Goal: Task Accomplishment & Management: Complete application form

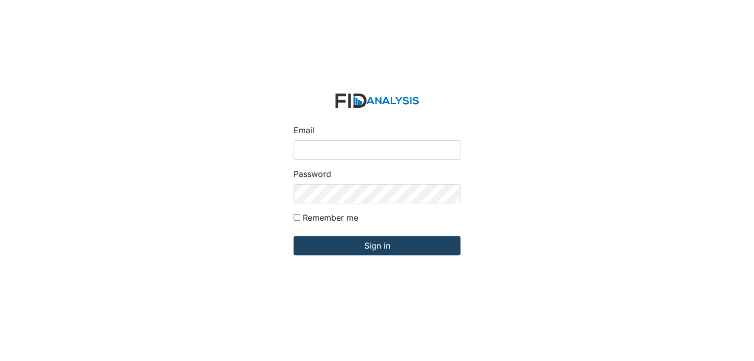
type input "[EMAIL_ADDRESS][DOMAIN_NAME]"
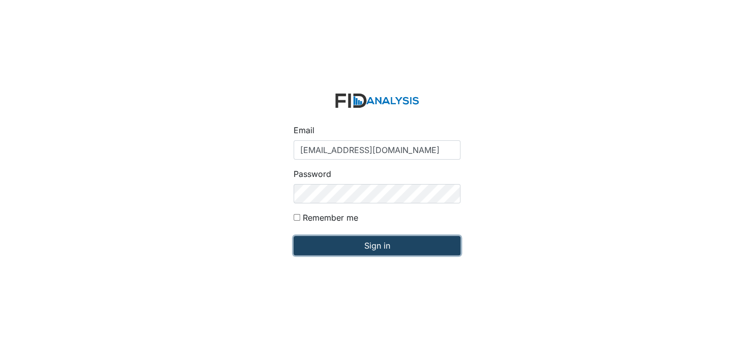
click at [396, 250] on input "Sign in" at bounding box center [377, 245] width 167 height 19
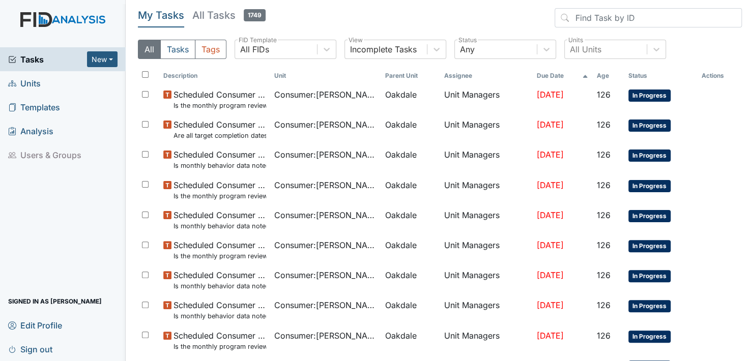
click at [26, 82] on span "Units" at bounding box center [24, 83] width 33 height 16
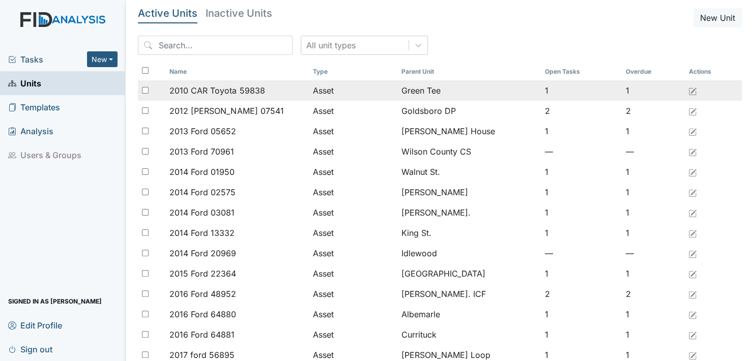
drag, startPoint x: 274, startPoint y: 21, endPoint x: 214, endPoint y: 85, distance: 87.2
drag, startPoint x: 214, startPoint y: 85, endPoint x: 148, endPoint y: 95, distance: 67.0
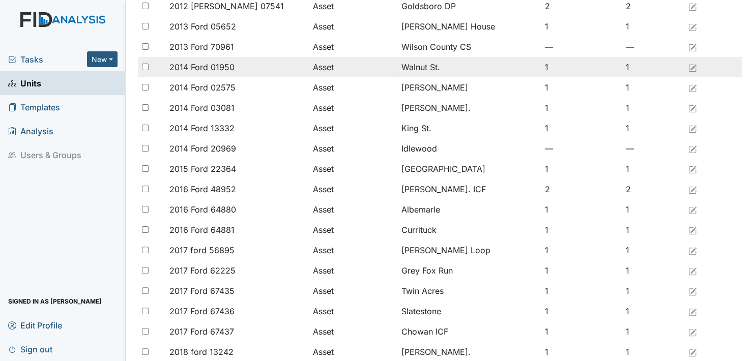
drag, startPoint x: 389, startPoint y: 242, endPoint x: 538, endPoint y: 99, distance: 205.9
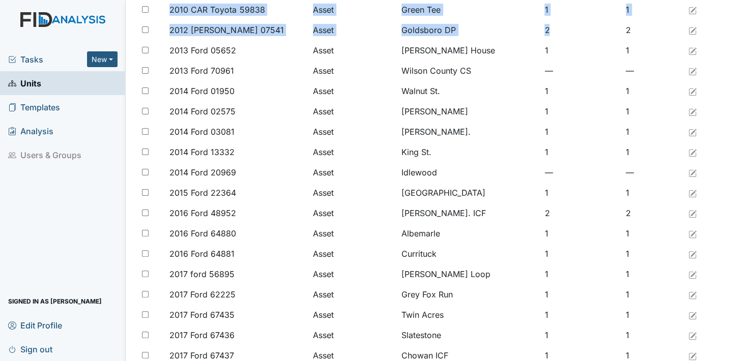
drag, startPoint x: 613, startPoint y: 30, endPoint x: 740, endPoint y: 14, distance: 127.2
click at [740, 14] on main "Active Units Inactive Units New Unit All unit types Name Type Parent Unit Open …" at bounding box center [440, 180] width 629 height 361
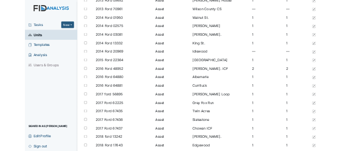
scroll to position [130, 0]
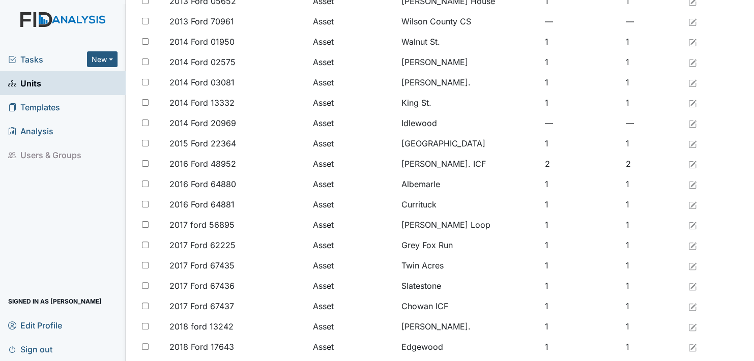
click at [583, 0] on html "Tasks New Form Inspection Document Bundle Units Templates Analysis Users & Grou…" at bounding box center [377, 180] width 754 height 361
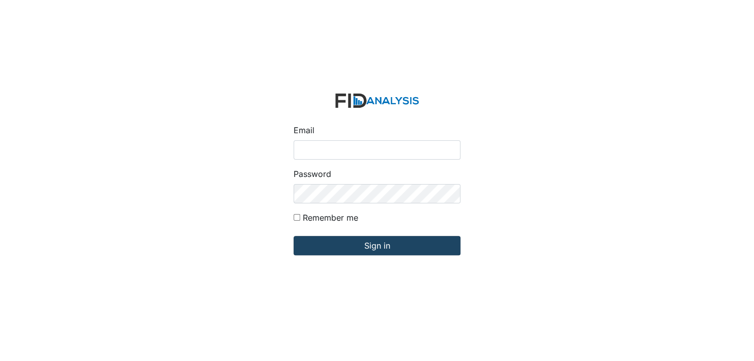
type input "[EMAIL_ADDRESS][DOMAIN_NAME]"
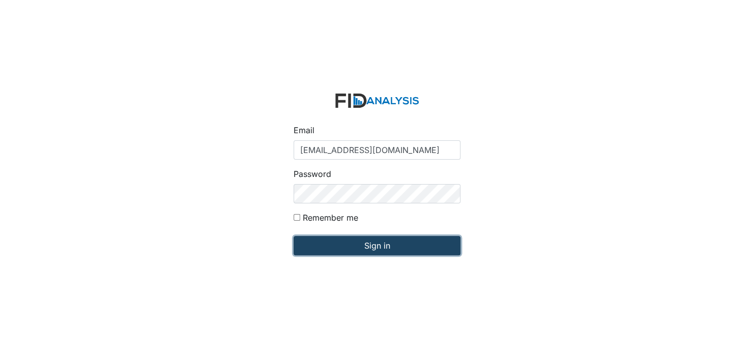
click at [368, 244] on input "Sign in" at bounding box center [377, 245] width 167 height 19
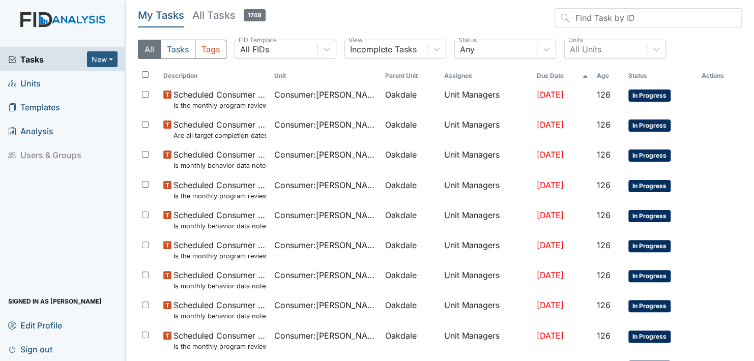
click at [27, 82] on span "Units" at bounding box center [24, 83] width 33 height 16
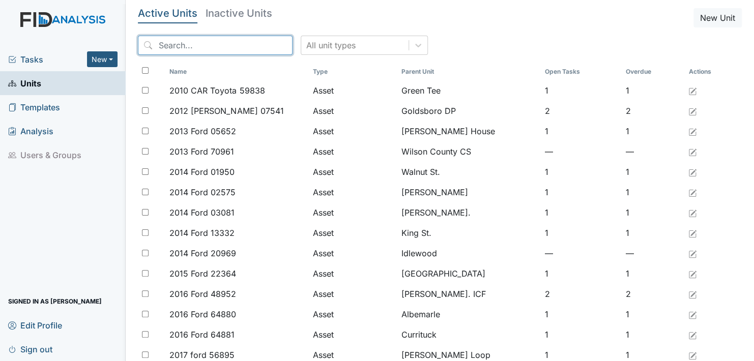
click at [250, 47] on input "search" at bounding box center [215, 45] width 155 height 19
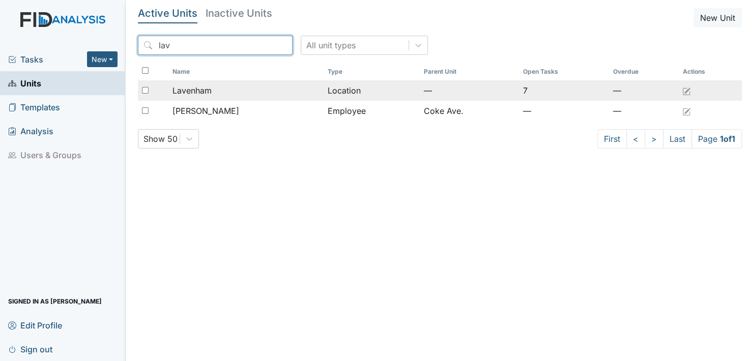
type input "lav"
click at [184, 89] on span "Lavenham" at bounding box center [192, 91] width 39 height 12
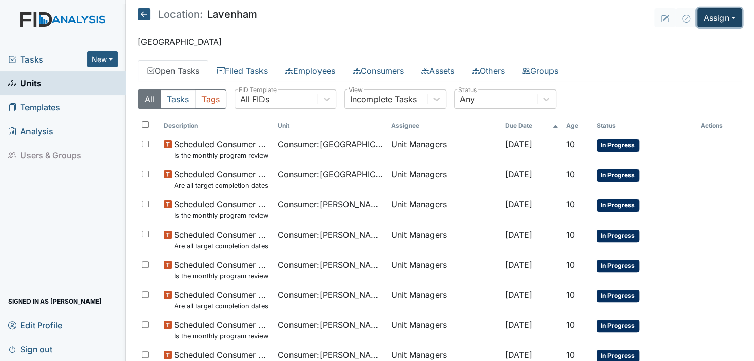
click at [725, 15] on button "Assign" at bounding box center [719, 17] width 45 height 19
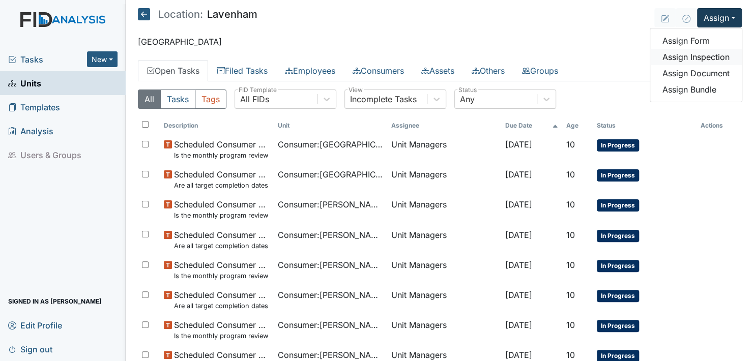
click at [697, 56] on link "Assign Inspection" at bounding box center [697, 57] width 92 height 16
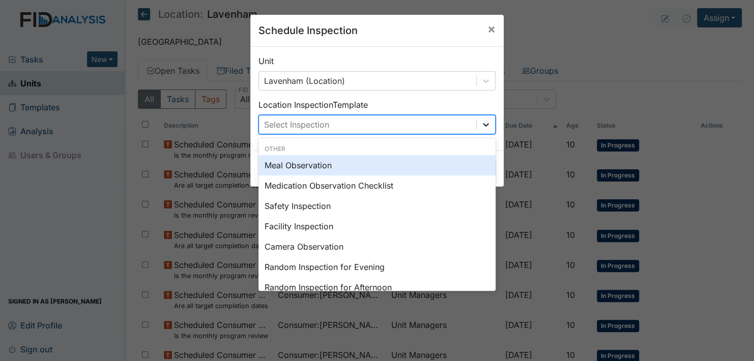
click at [483, 123] on icon at bounding box center [486, 125] width 10 height 10
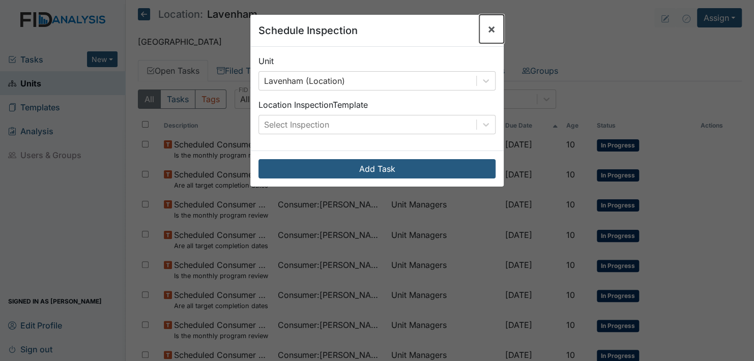
click at [488, 27] on span "×" at bounding box center [492, 28] width 8 height 15
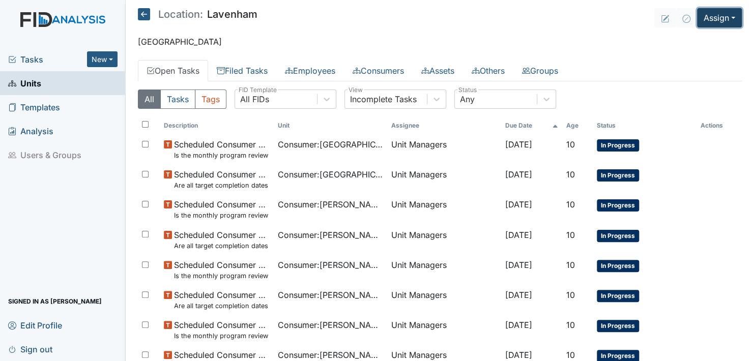
click at [728, 18] on button "Assign" at bounding box center [719, 17] width 45 height 19
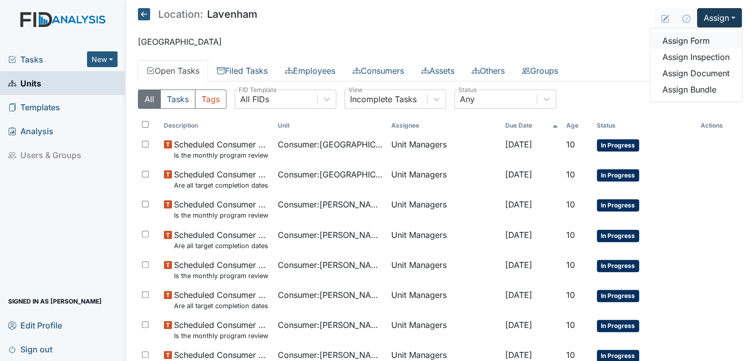
click at [691, 38] on link "Assign Form" at bounding box center [697, 41] width 92 height 16
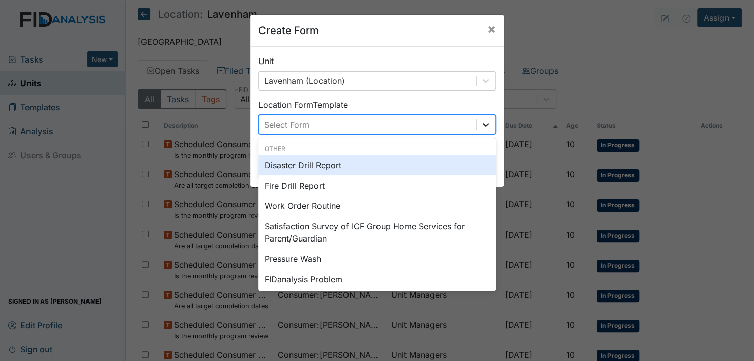
click at [484, 121] on icon at bounding box center [486, 125] width 10 height 10
click at [336, 121] on div "Select Form" at bounding box center [367, 125] width 217 height 18
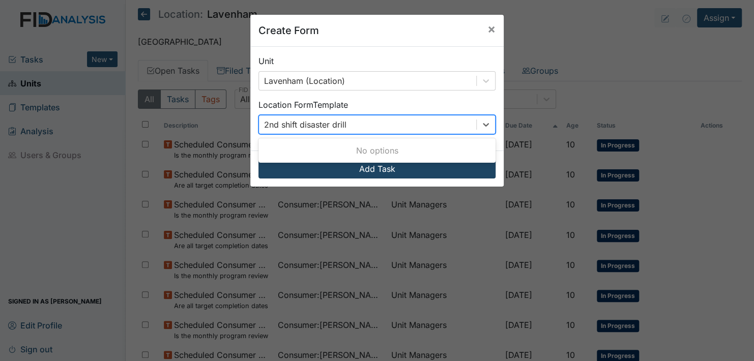
type input "2nd shift disaster drill"
click at [398, 176] on button "Add Task" at bounding box center [377, 168] width 237 height 19
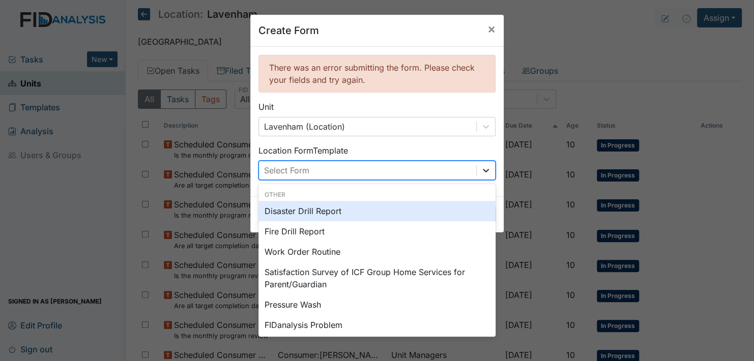
click at [486, 168] on icon at bounding box center [486, 170] width 10 height 10
click at [306, 208] on div "Disaster Drill Report" at bounding box center [377, 211] width 237 height 20
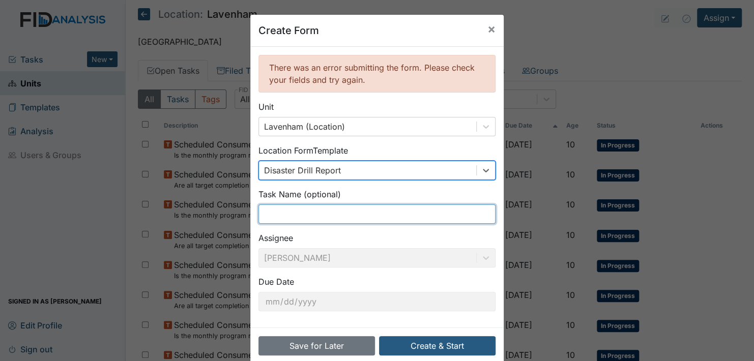
click at [280, 212] on input "text" at bounding box center [377, 214] width 237 height 19
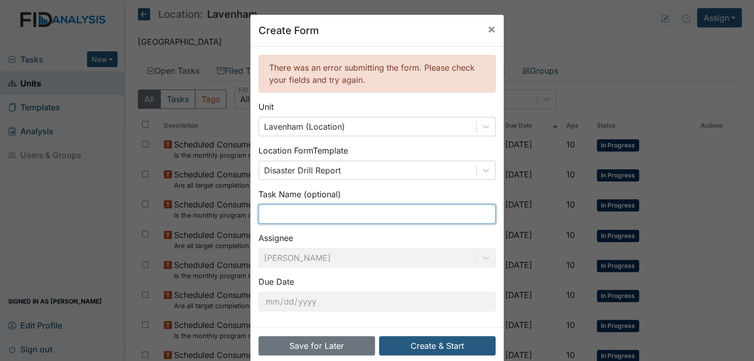
type input "2nd shift disaster drill"
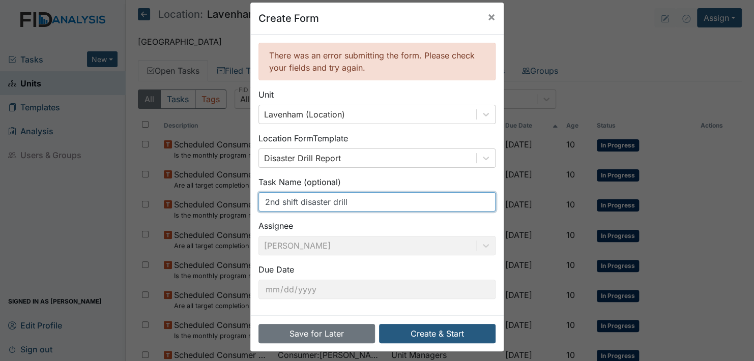
scroll to position [16, 0]
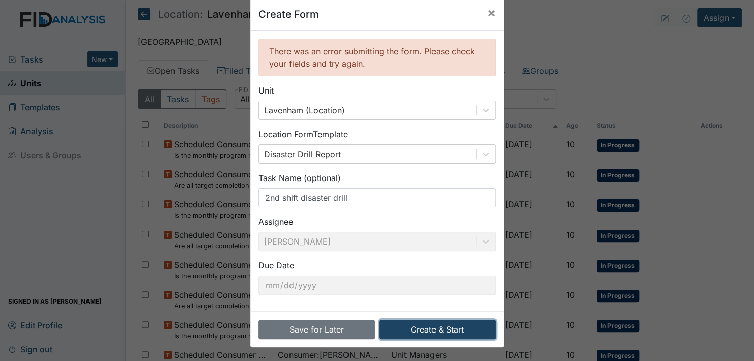
click at [434, 330] on button "Create & Start" at bounding box center [437, 329] width 117 height 19
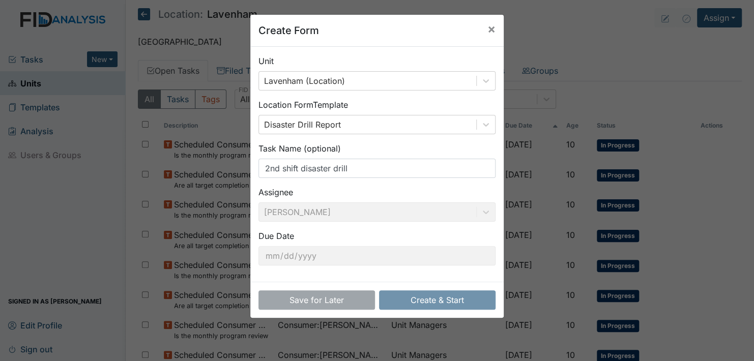
scroll to position [0, 0]
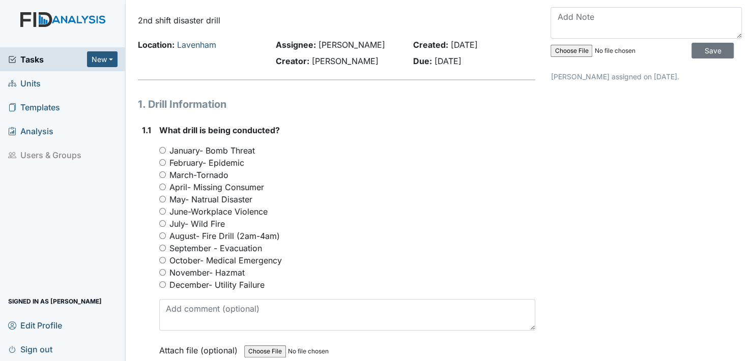
scroll to position [51, 0]
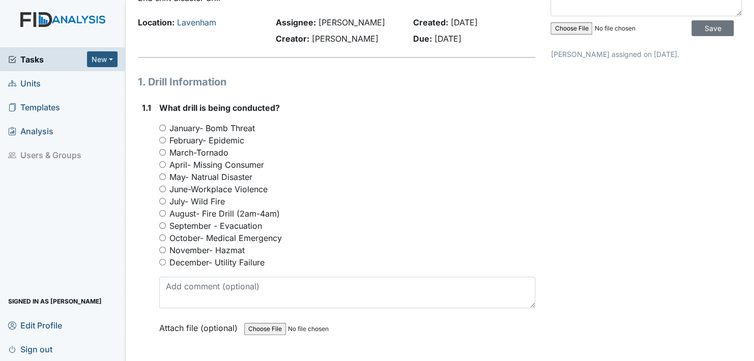
click at [159, 237] on input "October- Medical Emergency" at bounding box center [162, 238] width 7 height 7
radio input "true"
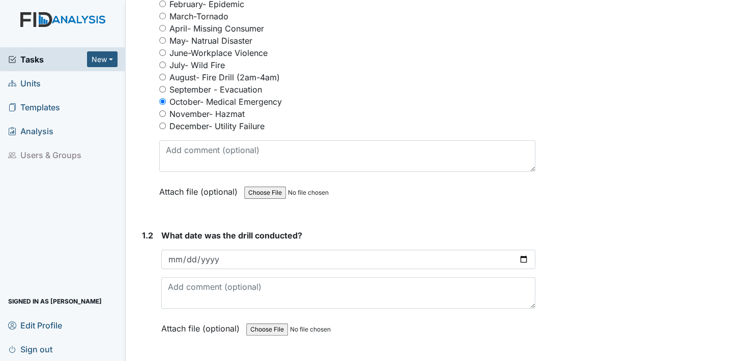
scroll to position [204, 0]
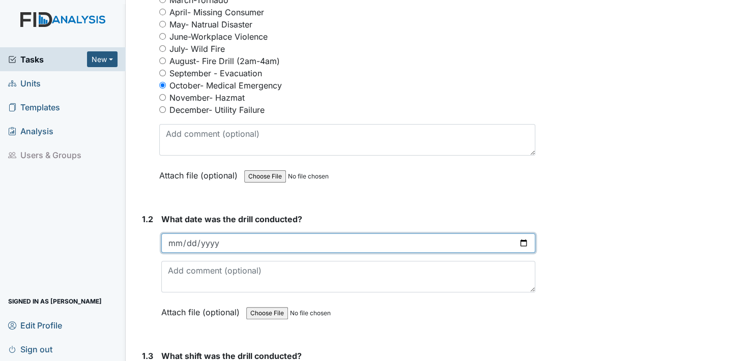
click at [519, 241] on input "date" at bounding box center [348, 243] width 374 height 19
type input "2025-10-08"
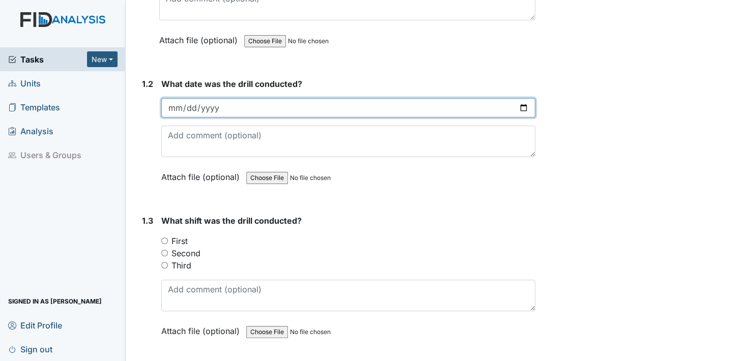
scroll to position [356, 0]
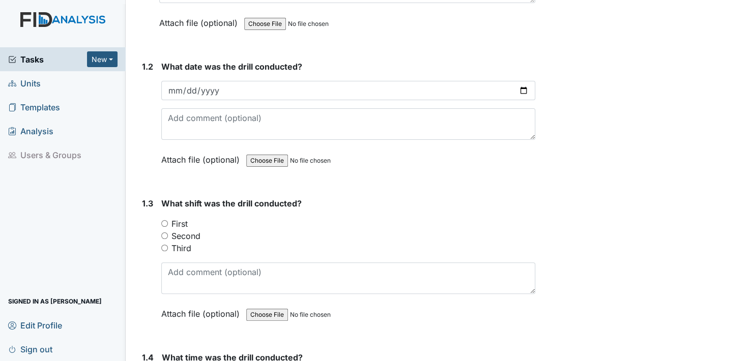
click at [165, 234] on input "Second" at bounding box center [164, 236] width 7 height 7
radio input "true"
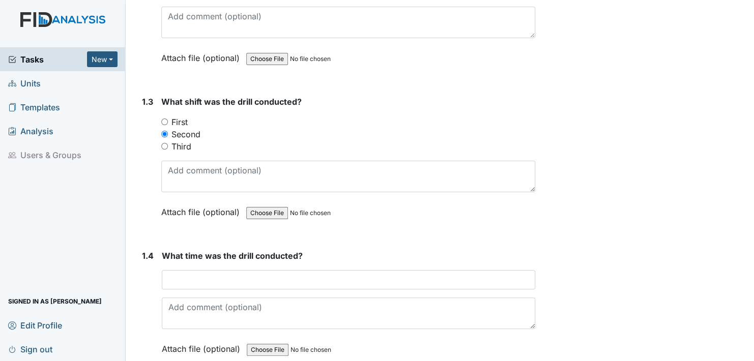
scroll to position [509, 0]
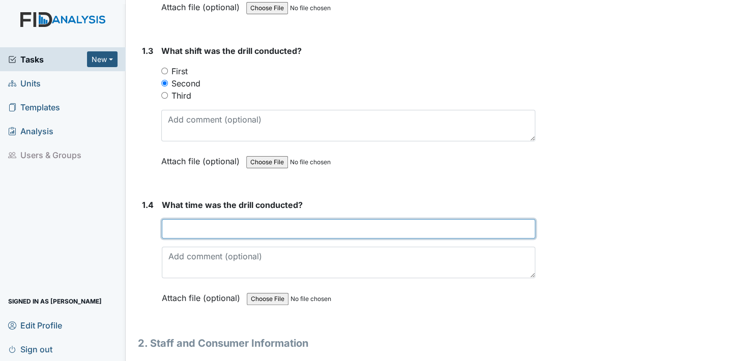
click at [179, 226] on input "text" at bounding box center [349, 228] width 374 height 19
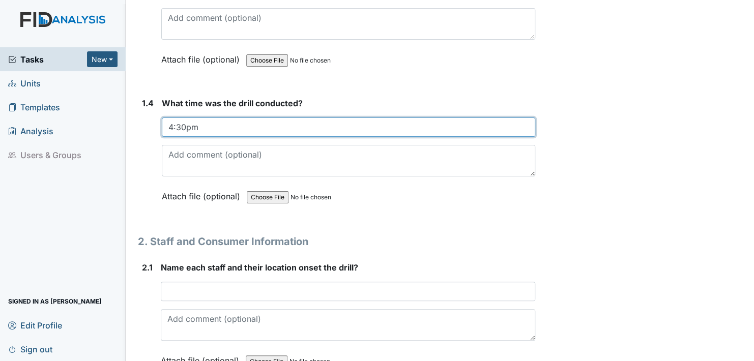
scroll to position [662, 0]
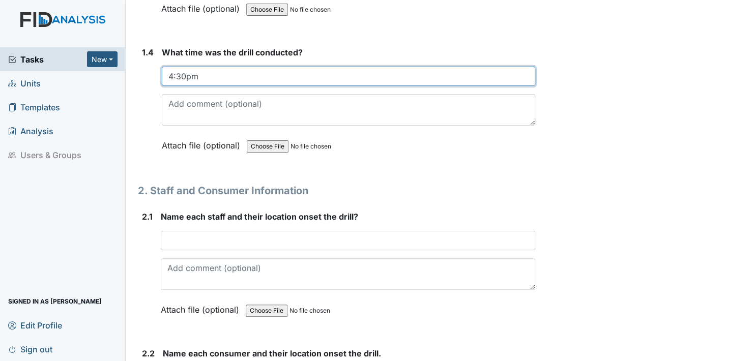
type input "4:30pm"
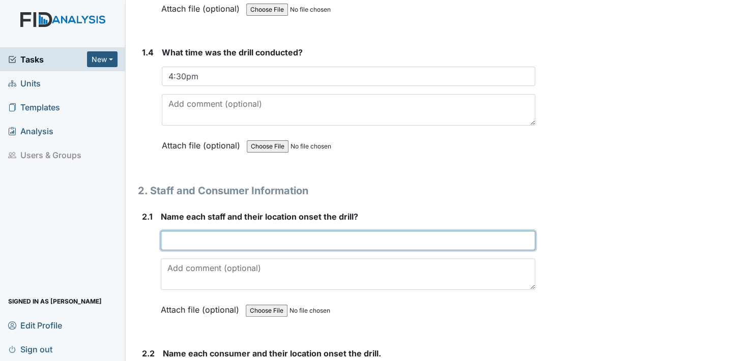
click at [177, 239] on input "text" at bounding box center [348, 240] width 375 height 19
type input "a"
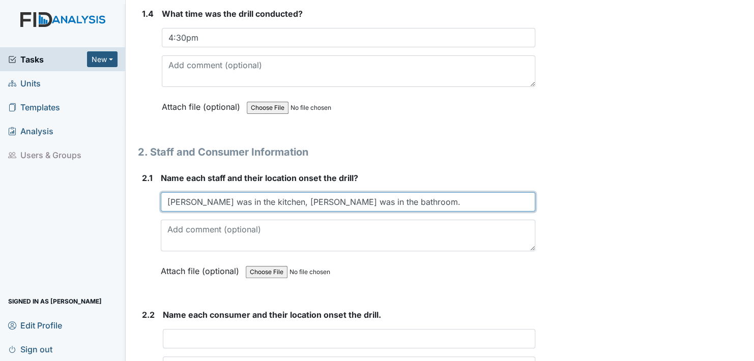
scroll to position [764, 0]
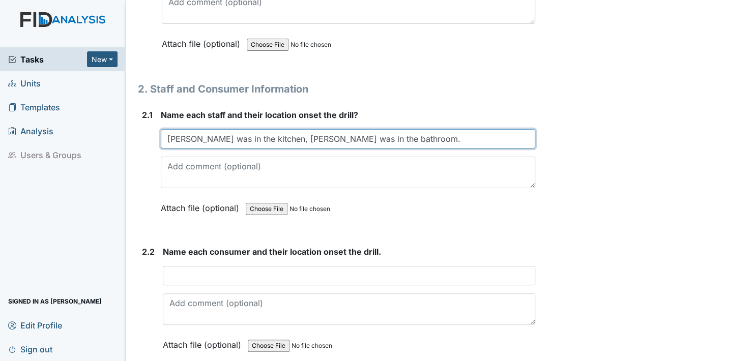
type input "Amber was in the kitchen, Shirley was in the bathroom."
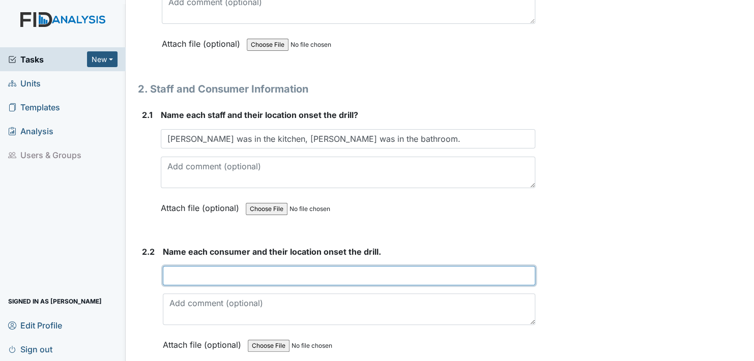
click at [172, 276] on input "text" at bounding box center [349, 275] width 373 height 19
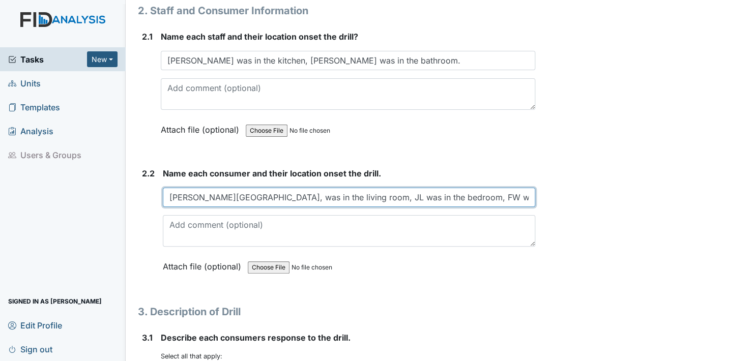
scroll to position [865, 0]
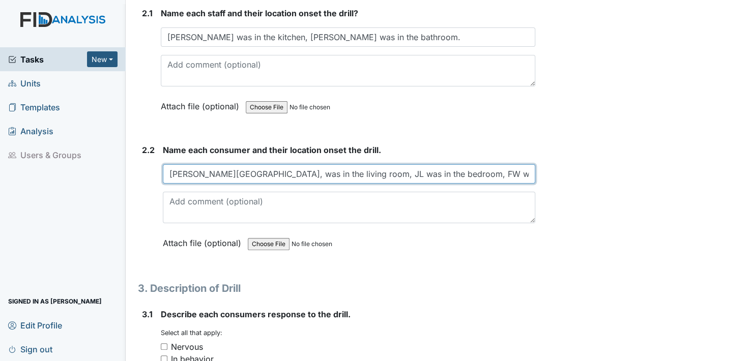
type input "NG, RH, was in the living room, JL was in the bedroom, FW was in the bathroom."
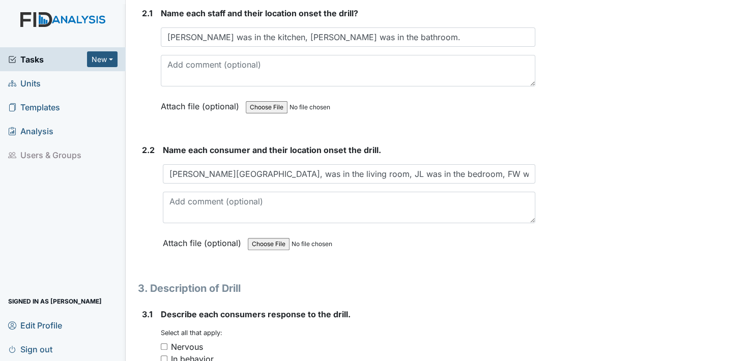
click at [174, 240] on label "Attach file (optional)" at bounding box center [204, 241] width 82 height 18
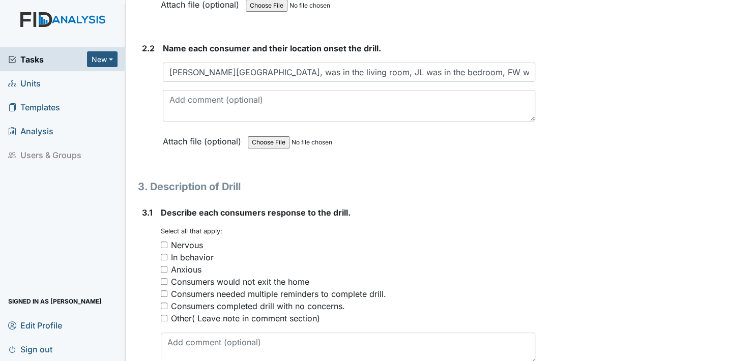
scroll to position [1018, 0]
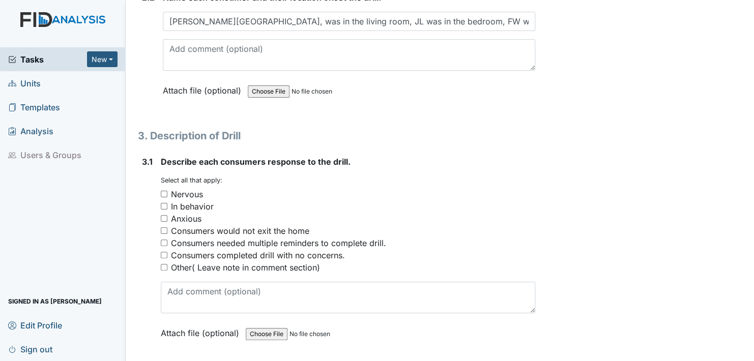
click at [163, 191] on input "Nervous" at bounding box center [164, 194] width 7 height 7
checkbox input "true"
click at [163, 265] on input "Other( Leave note in comment section)" at bounding box center [164, 267] width 7 height 7
checkbox input "true"
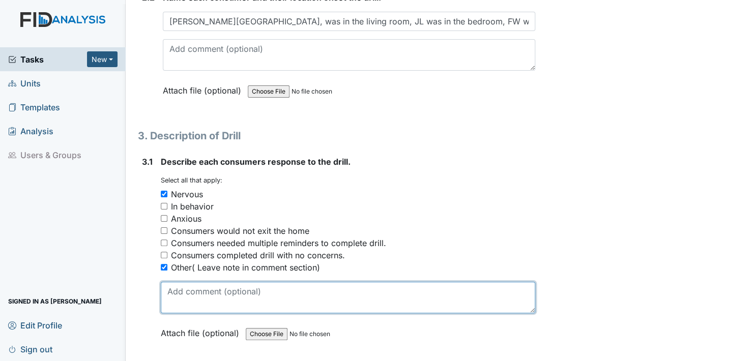
click at [168, 303] on textarea at bounding box center [348, 298] width 375 height 32
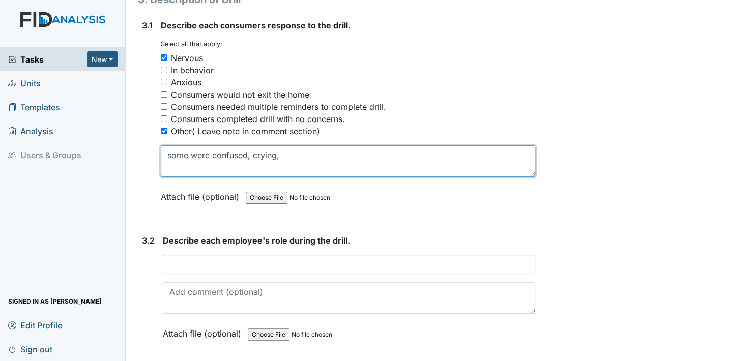
scroll to position [1171, 0]
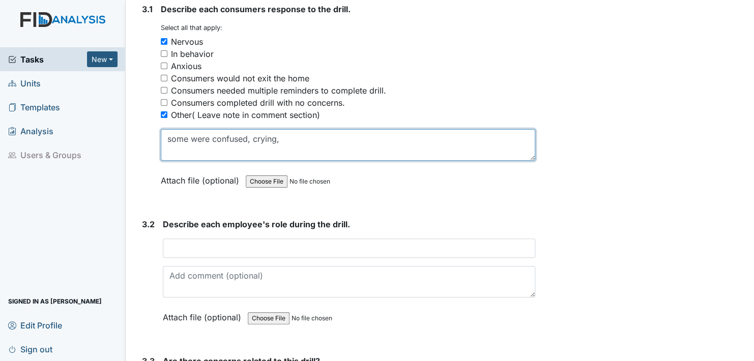
type textarea "some were confused, crying,"
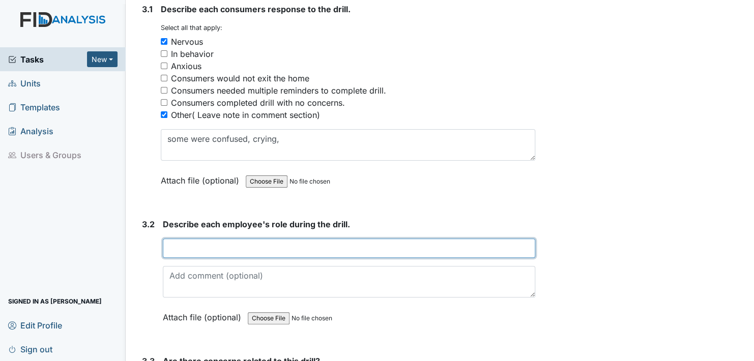
click at [173, 243] on input "text" at bounding box center [349, 248] width 373 height 19
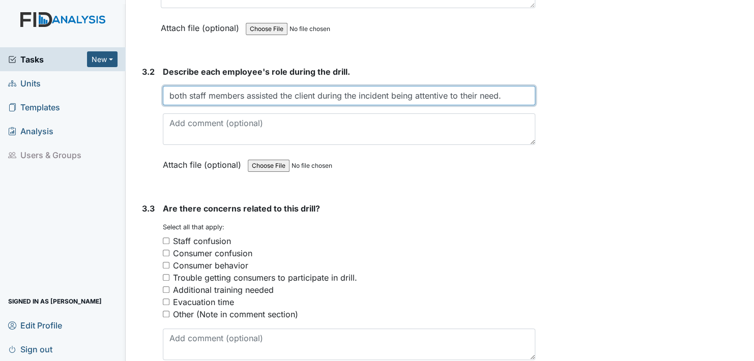
scroll to position [1374, 0]
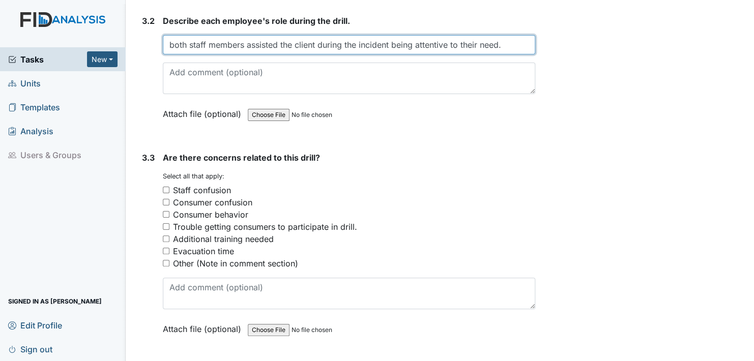
type input "both staff members assisted the client during the incident being attentive to t…"
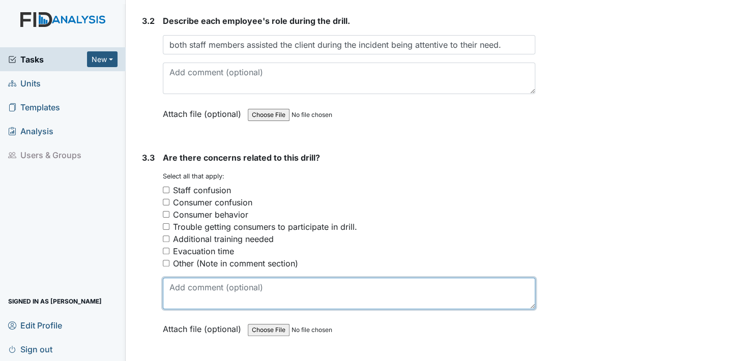
click at [178, 295] on textarea at bounding box center [349, 294] width 373 height 32
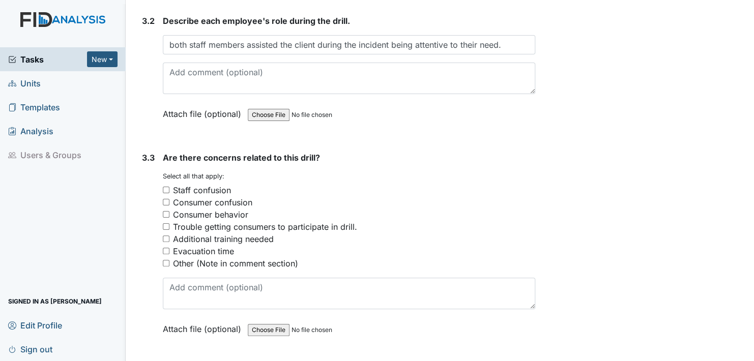
click at [165, 260] on input "Other (Note in comment section)" at bounding box center [166, 263] width 7 height 7
checkbox input "true"
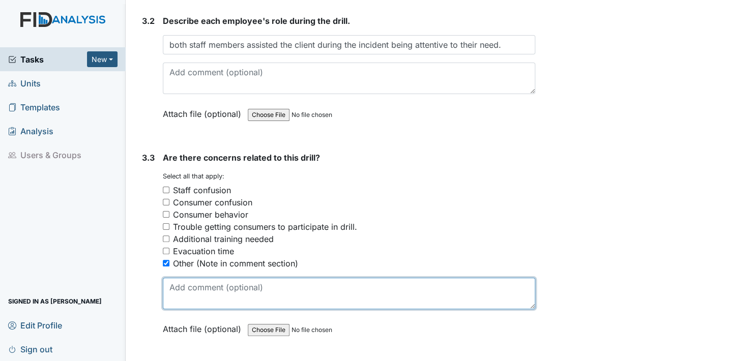
click at [182, 295] on textarea at bounding box center [349, 294] width 373 height 32
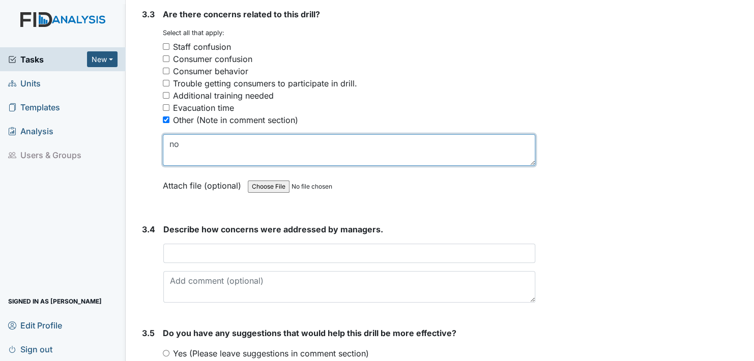
scroll to position [1527, 0]
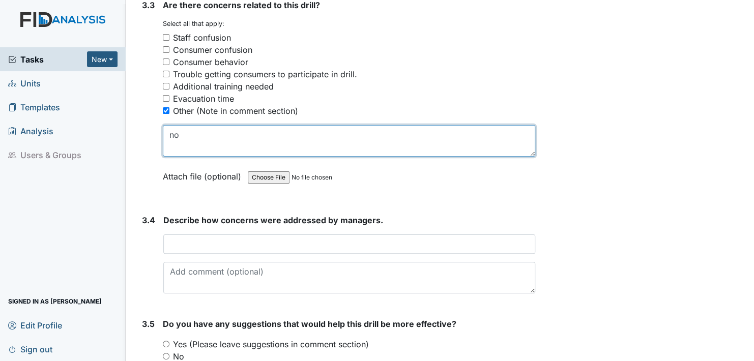
type textarea "no"
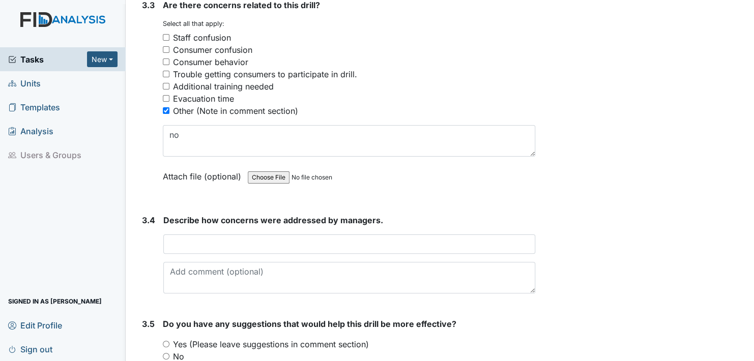
drag, startPoint x: 177, startPoint y: 162, endPoint x: 177, endPoint y: 168, distance: 6.1
click at [177, 168] on label "Attach file (optional)" at bounding box center [204, 174] width 82 height 18
click at [174, 173] on label "Attach file (optional)" at bounding box center [204, 174] width 82 height 18
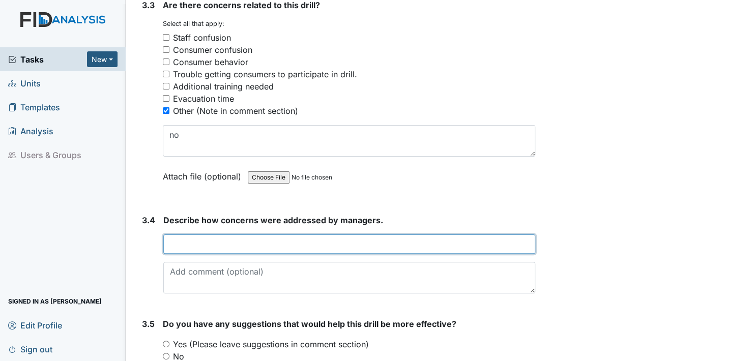
click at [174, 239] on input "text" at bounding box center [349, 244] width 372 height 19
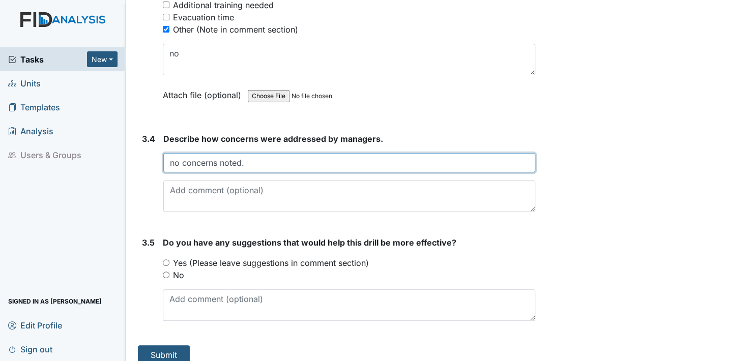
scroll to position [1615, 0]
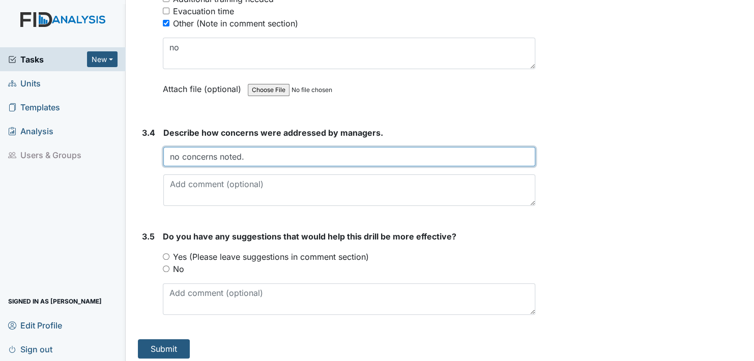
type input "no concerns noted."
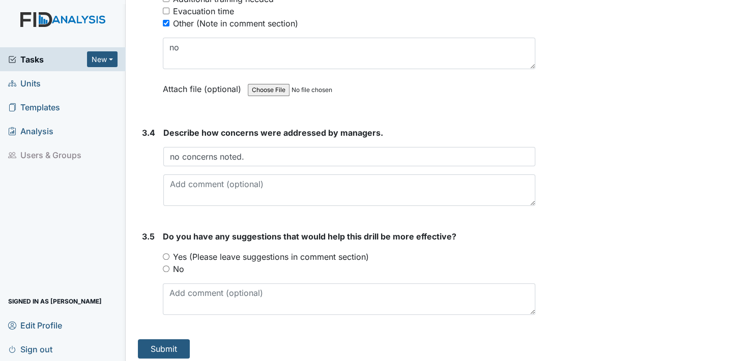
drag, startPoint x: 164, startPoint y: 263, endPoint x: 166, endPoint y: 274, distance: 10.9
click at [166, 271] on div "Do you have any suggestions that would help this drill be more effective? You m…" at bounding box center [349, 273] width 373 height 85
click at [161, 343] on button "Submit" at bounding box center [164, 349] width 52 height 19
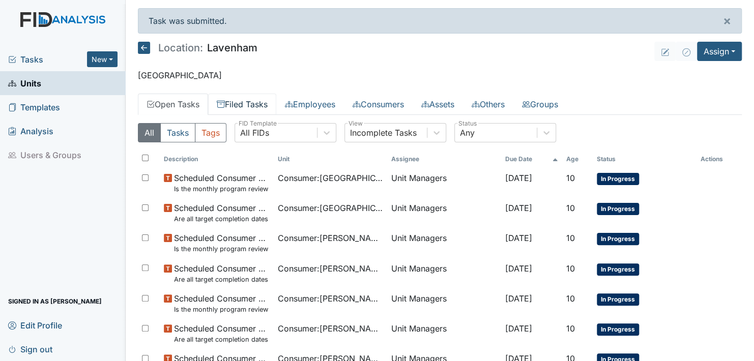
click at [246, 100] on link "Filed Tasks" at bounding box center [242, 104] width 68 height 21
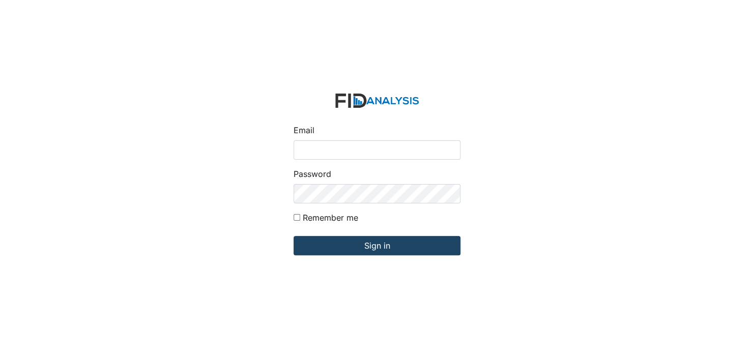
type input "[EMAIL_ADDRESS][DOMAIN_NAME]"
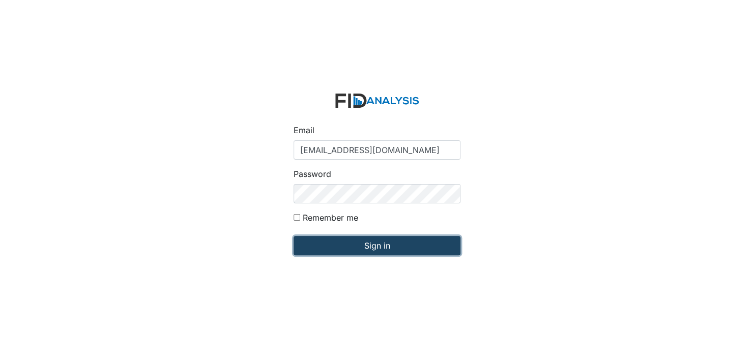
click at [375, 247] on input "Sign in" at bounding box center [377, 245] width 167 height 19
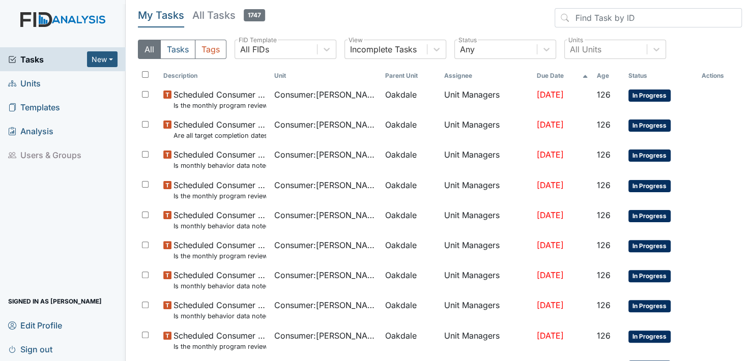
click at [29, 83] on span "Units" at bounding box center [24, 83] width 33 height 16
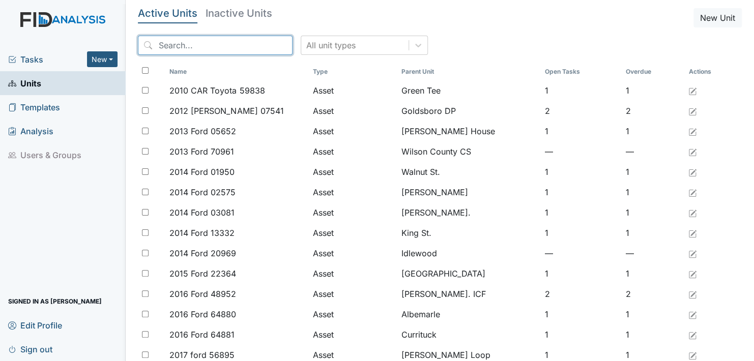
click at [215, 44] on input "search" at bounding box center [215, 45] width 155 height 19
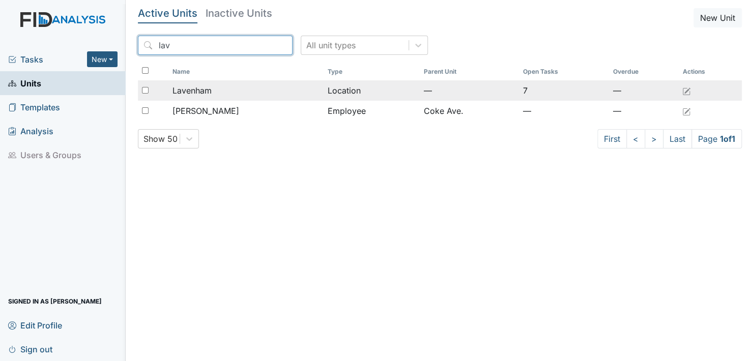
type input "lav"
click at [201, 89] on span "Lavenham" at bounding box center [192, 91] width 39 height 12
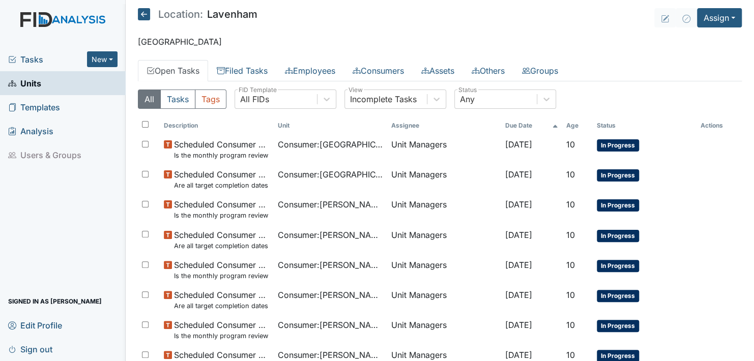
click at [243, 111] on div "All Tasks Tags All FIDs FID Template Incomplete Tasks View Any Status" at bounding box center [440, 103] width 604 height 27
click at [725, 18] on button "Assign" at bounding box center [719, 17] width 45 height 19
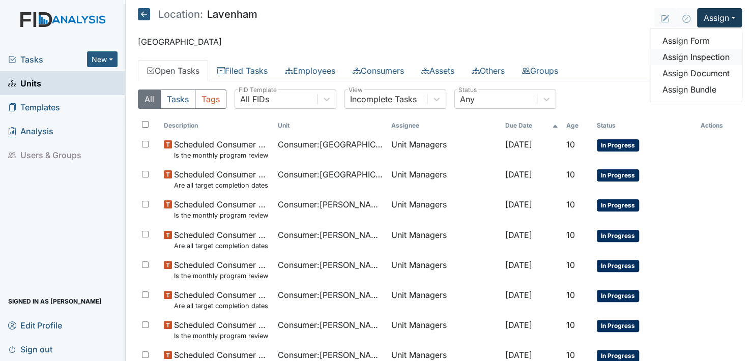
click at [703, 55] on link "Assign Inspection" at bounding box center [697, 57] width 92 height 16
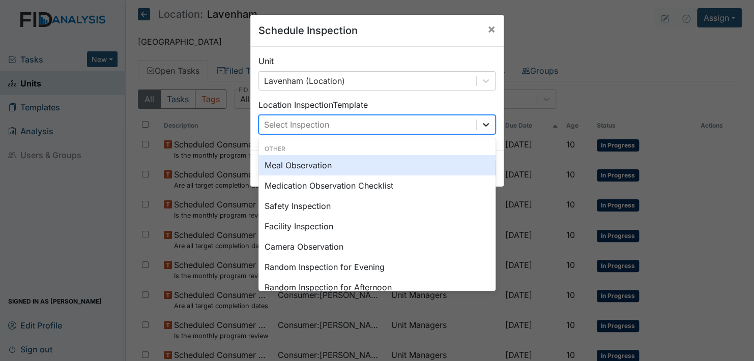
click at [481, 121] on icon at bounding box center [486, 125] width 10 height 10
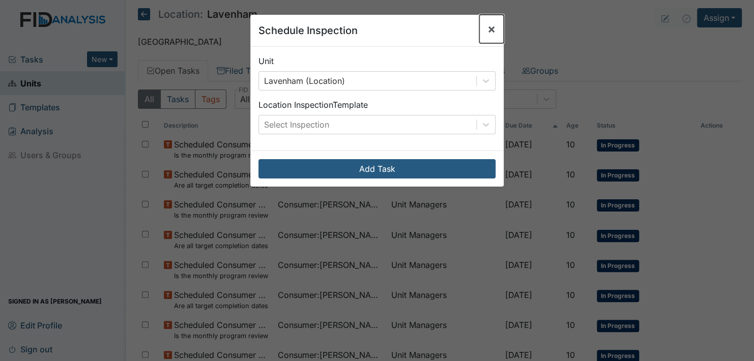
click at [489, 29] on span "×" at bounding box center [492, 28] width 8 height 15
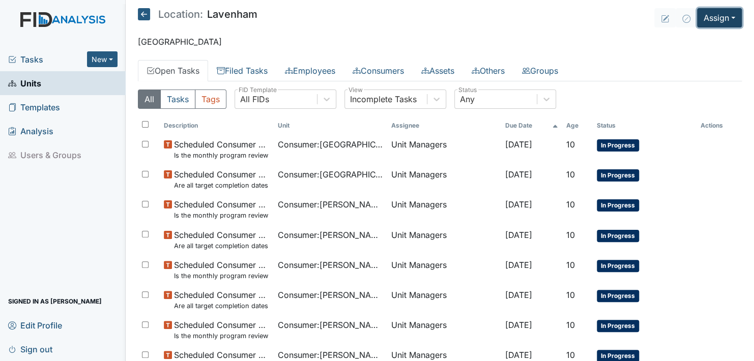
click at [718, 17] on button "Assign" at bounding box center [719, 17] width 45 height 19
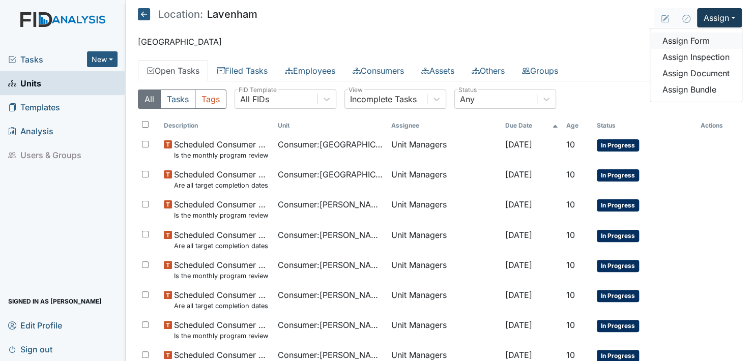
click at [688, 41] on link "Assign Form" at bounding box center [697, 41] width 92 height 16
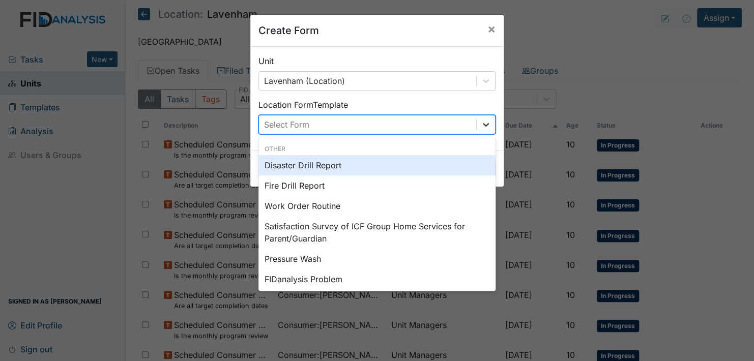
click at [483, 118] on div at bounding box center [486, 125] width 18 height 18
click at [318, 162] on div "Disaster Drill Report" at bounding box center [377, 165] width 237 height 20
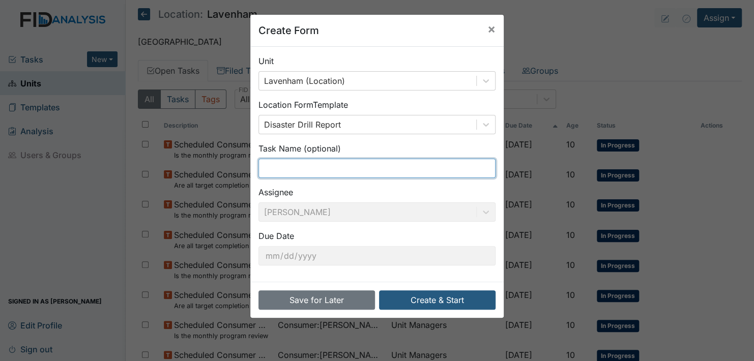
click at [321, 163] on input "text" at bounding box center [377, 168] width 237 height 19
type input "3rd shift disaster drill"
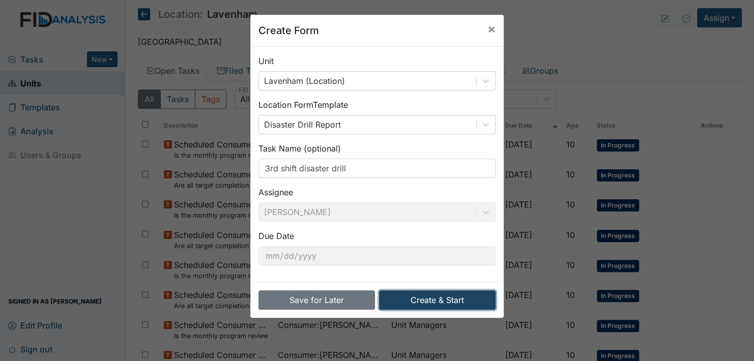
click at [430, 299] on button "Create & Start" at bounding box center [437, 300] width 117 height 19
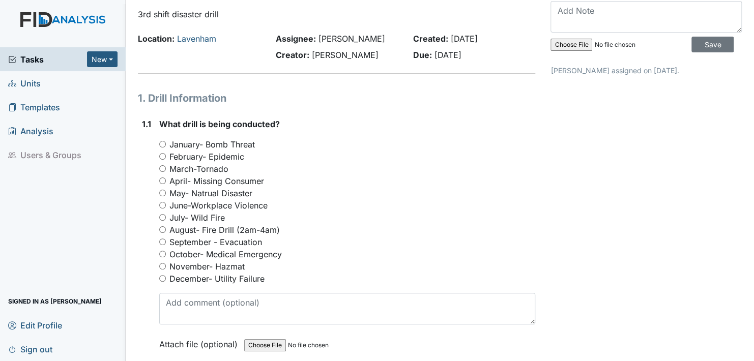
scroll to position [51, 0]
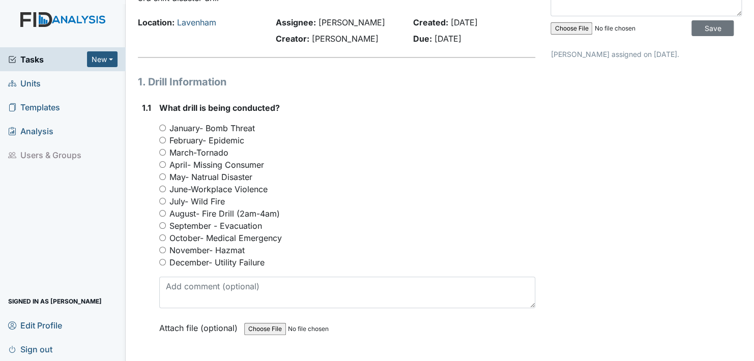
click at [162, 237] on input "October- Medical Emergency" at bounding box center [162, 238] width 7 height 7
radio input "true"
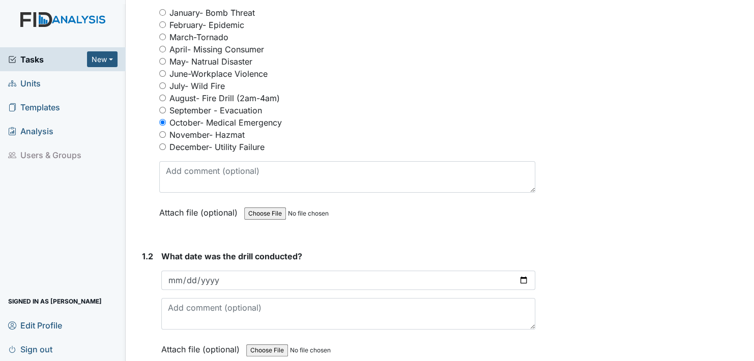
scroll to position [204, 0]
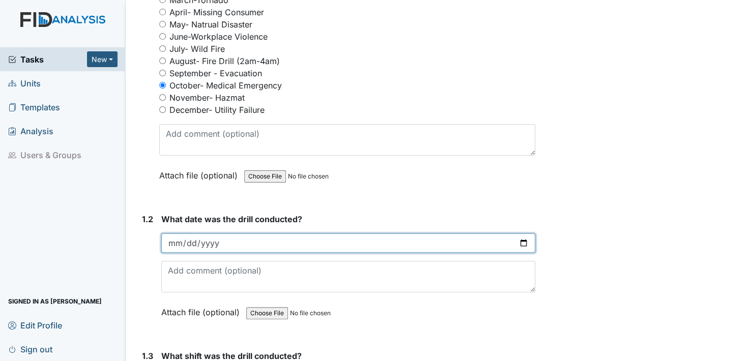
click at [518, 243] on input "date" at bounding box center [348, 243] width 374 height 19
type input "2025-10-04"
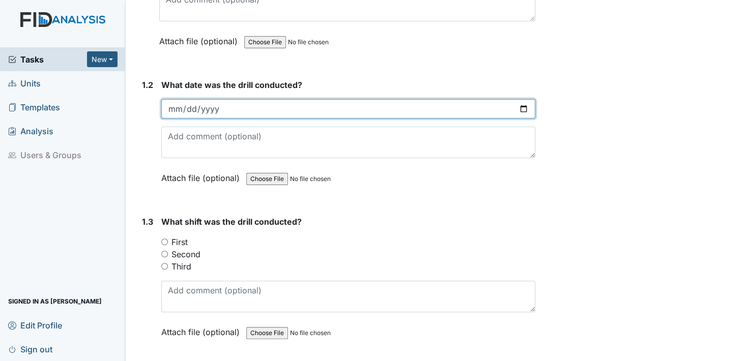
scroll to position [356, 0]
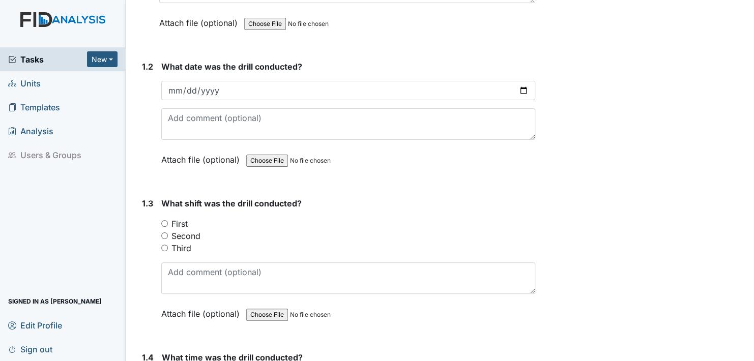
click at [163, 245] on input "Third" at bounding box center [164, 248] width 7 height 7
radio input "true"
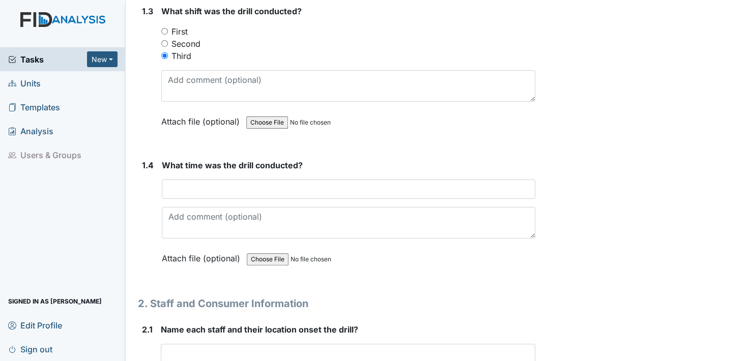
scroll to position [560, 0]
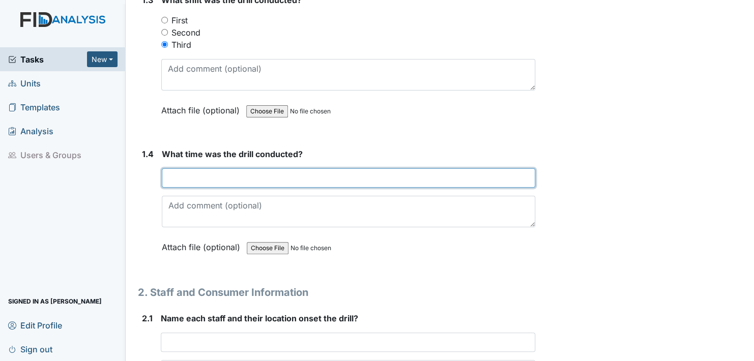
click at [168, 172] on input "text" at bounding box center [349, 177] width 374 height 19
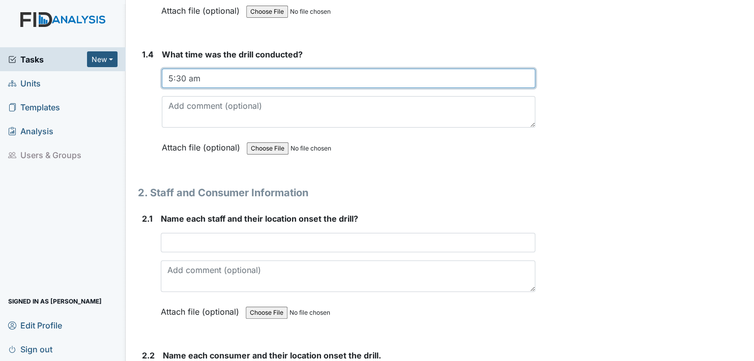
scroll to position [662, 0]
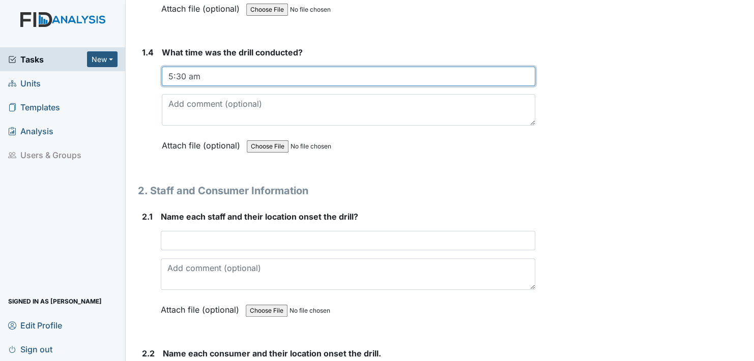
type input "5:30 am"
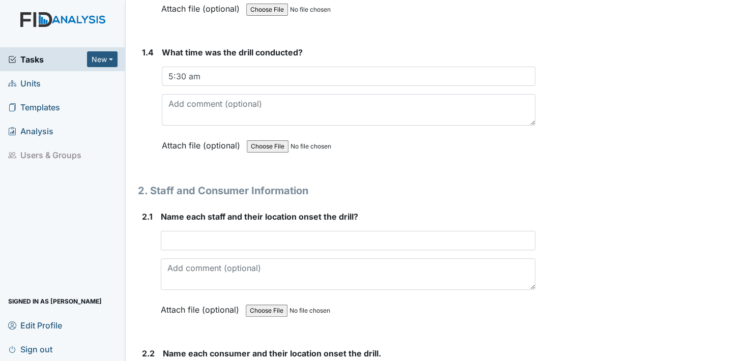
click at [174, 142] on label "Attach file (optional)" at bounding box center [203, 143] width 82 height 18
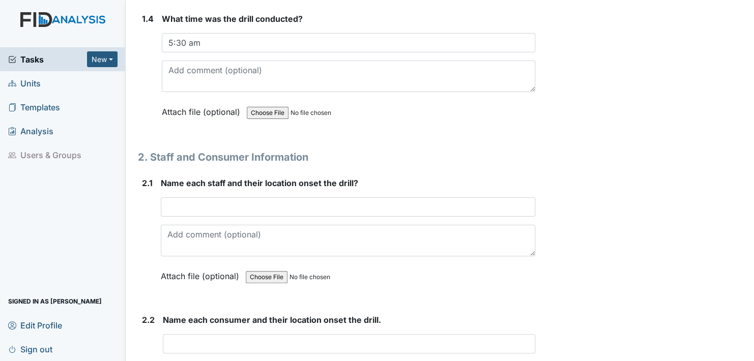
scroll to position [713, 0]
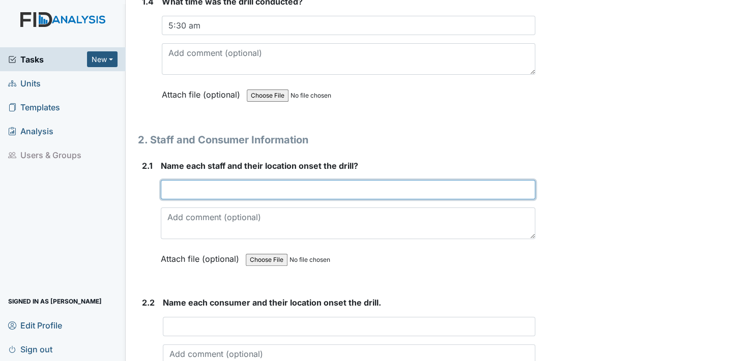
click at [176, 185] on input "text" at bounding box center [348, 189] width 375 height 19
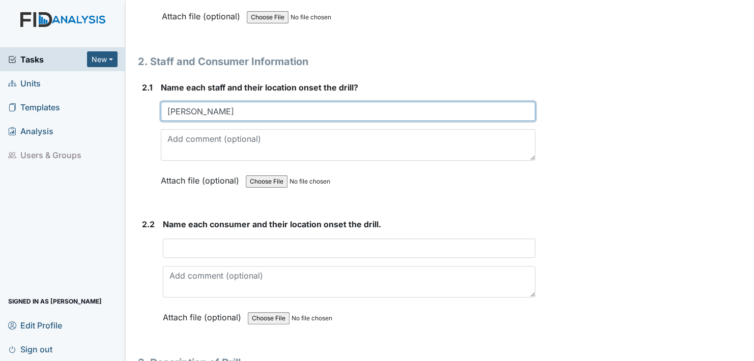
scroll to position [814, 0]
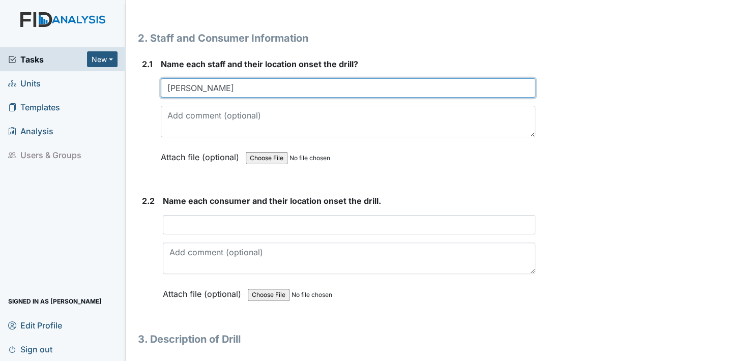
type input "Natasha B."
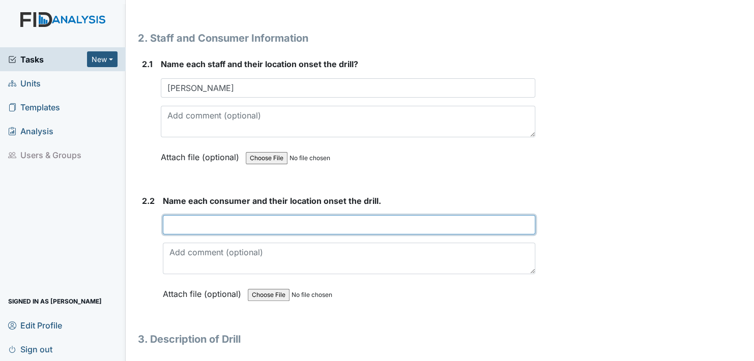
click at [178, 221] on input "text" at bounding box center [349, 224] width 373 height 19
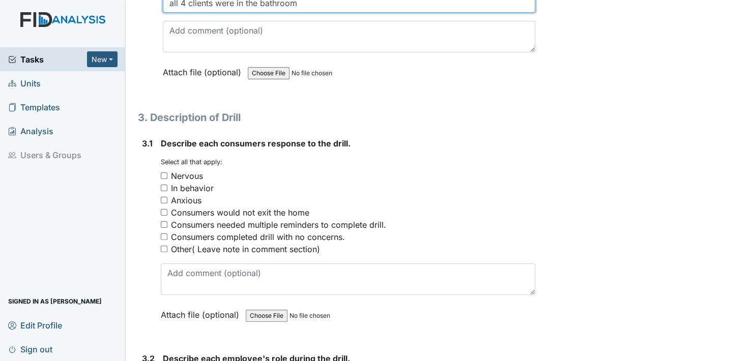
scroll to position [1018, 0]
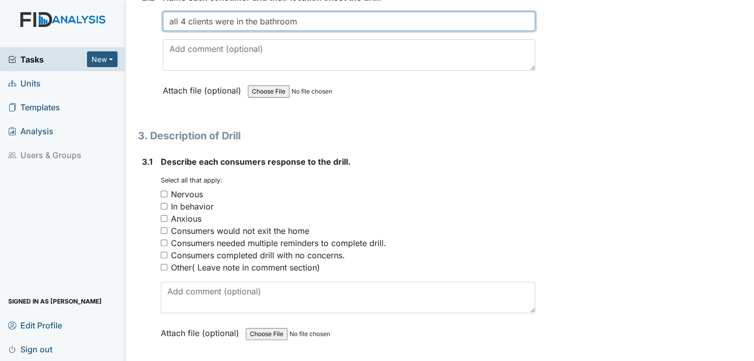
type input "all 4 clients were in the bathroom"
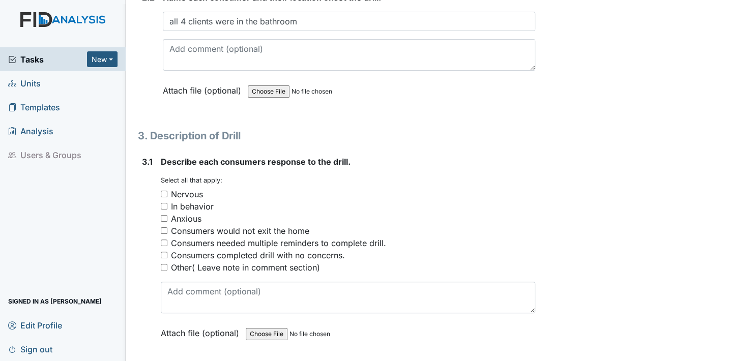
click at [162, 191] on input "Nervous" at bounding box center [164, 194] width 7 height 7
checkbox input "true"
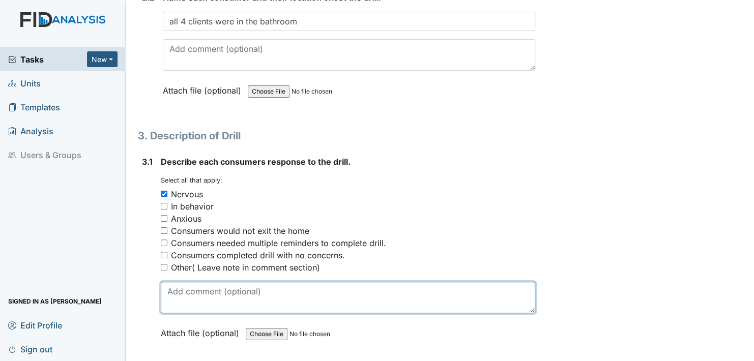
click at [169, 300] on textarea at bounding box center [348, 298] width 375 height 32
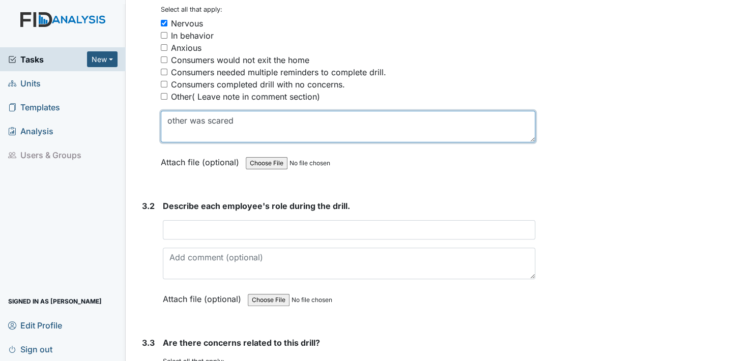
scroll to position [1222, 0]
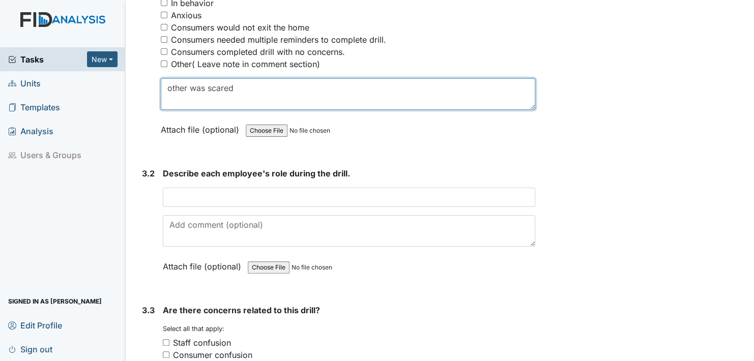
type textarea "other was scared"
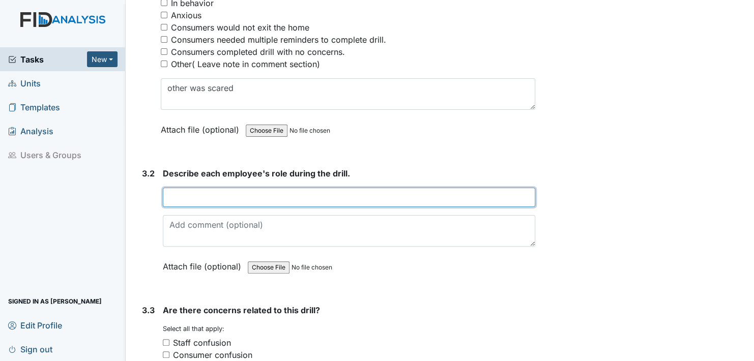
click at [174, 191] on input "text" at bounding box center [349, 197] width 373 height 19
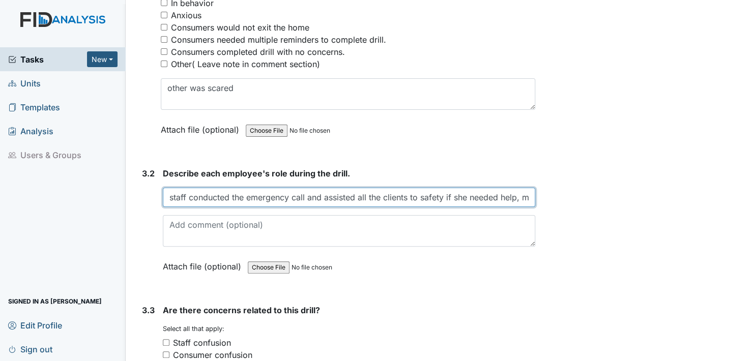
click at [521, 194] on input "staff conducted the emergency call and assisted all the clients to safety if sh…" at bounding box center [349, 197] width 373 height 19
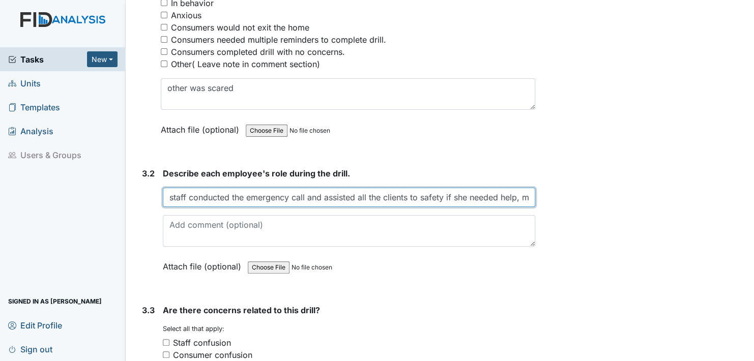
click at [517, 192] on input "staff conducted the emergency call and assisted all the clients to safety if sh…" at bounding box center [349, 197] width 373 height 19
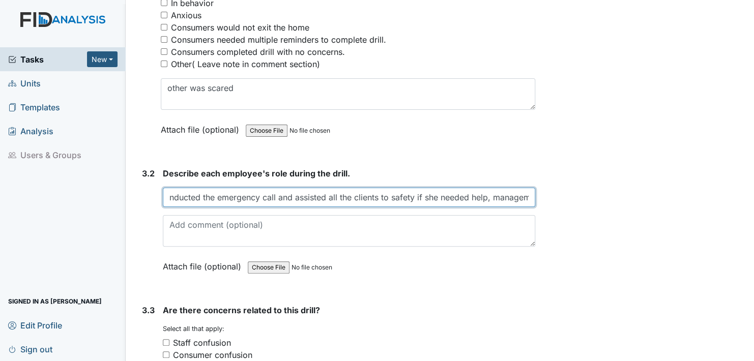
drag, startPoint x: 547, startPoint y: 178, endPoint x: 520, endPoint y: 190, distance: 29.6
click at [520, 190] on input "staff conducted the emergency call and assisted all the clients to safety if sh…" at bounding box center [349, 197] width 373 height 19
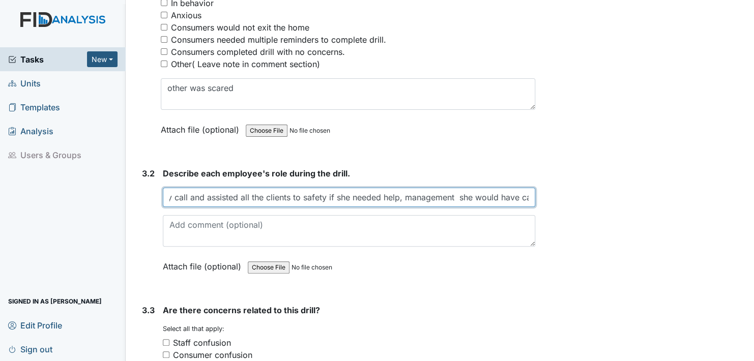
click at [529, 193] on input "staff conducted the emergency call and assisted all the clients to safety if sh…" at bounding box center [349, 197] width 373 height 19
click at [529, 192] on input "staff conducted the emergency call and assisted all the clients to safety if sh…" at bounding box center [349, 197] width 373 height 19
type input "staff conducted the emergency call and assisted all the clients to safety if sh…"
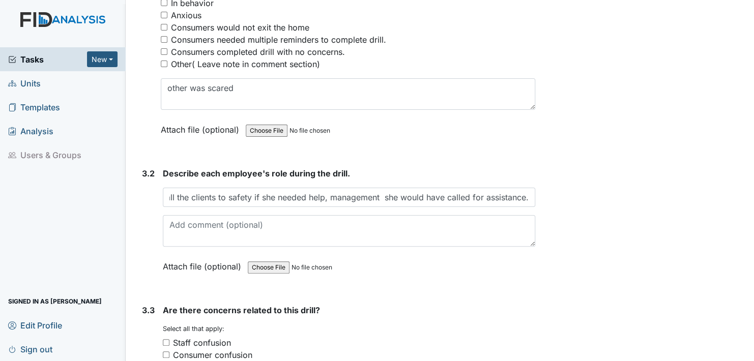
scroll to position [0, 0]
click at [175, 264] on label "Attach file (optional)" at bounding box center [204, 264] width 82 height 18
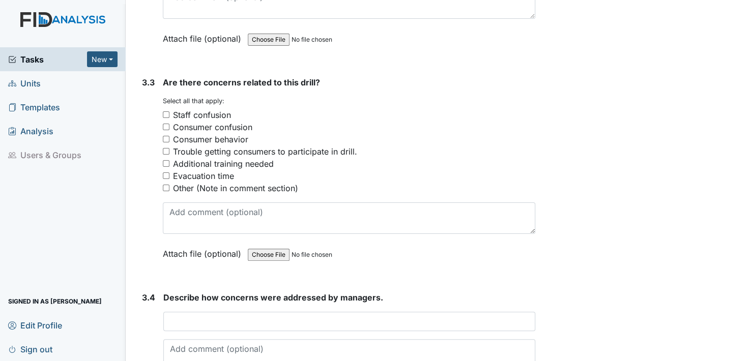
scroll to position [1425, 0]
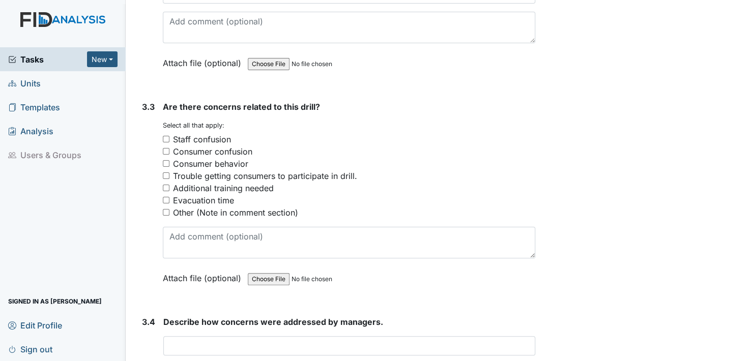
click at [165, 209] on input "Other (Note in comment section)" at bounding box center [166, 212] width 7 height 7
checkbox input "true"
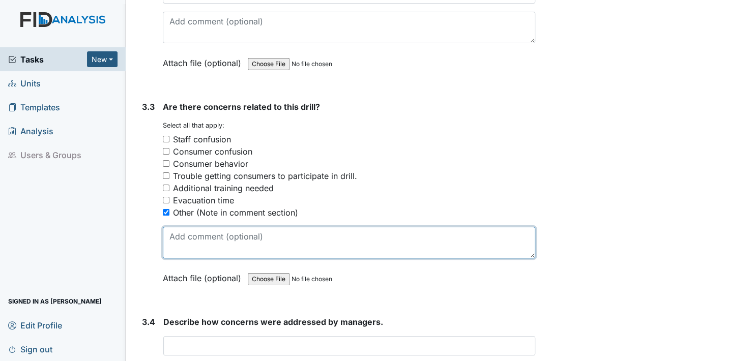
click at [188, 237] on textarea at bounding box center [349, 243] width 373 height 32
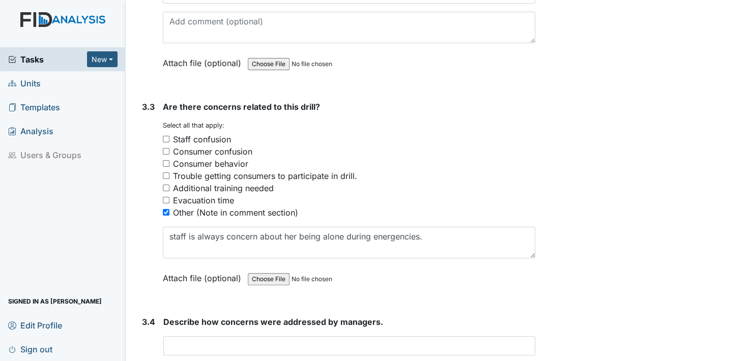
click at [405, 211] on div "Other (Note in comment section)" at bounding box center [349, 213] width 373 height 12
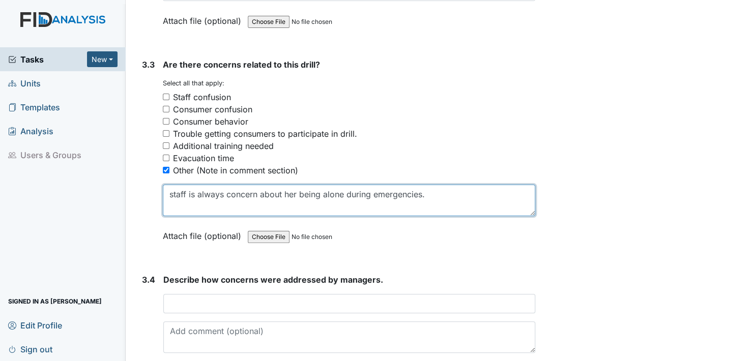
scroll to position [1578, 0]
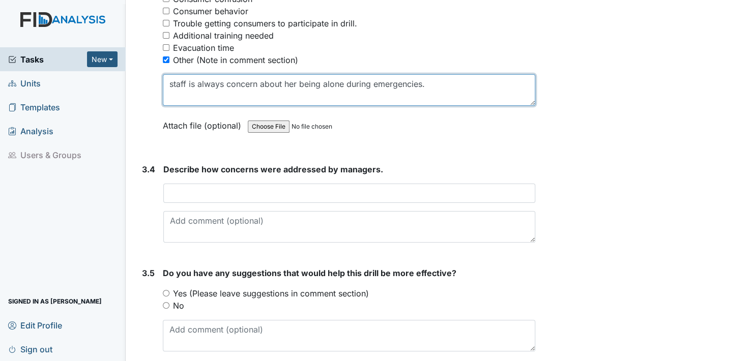
type textarea "staff is always concern about her being alone during emergencies."
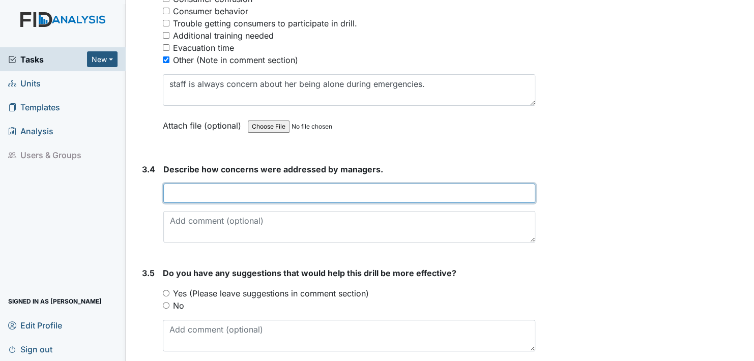
click at [187, 190] on input "text" at bounding box center [349, 193] width 372 height 19
click at [224, 188] on input "management" at bounding box center [349, 193] width 372 height 19
type input "m"
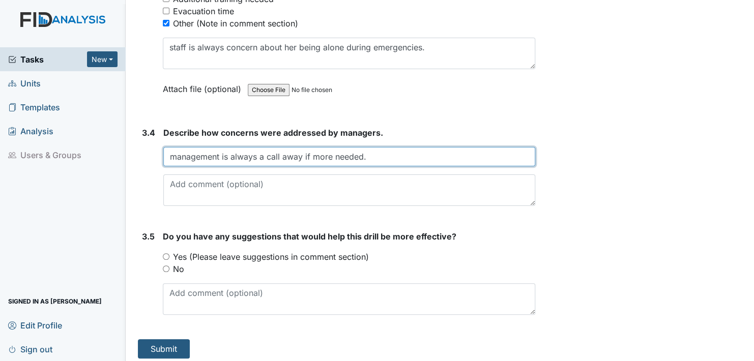
type input "management is always a call away if more needed."
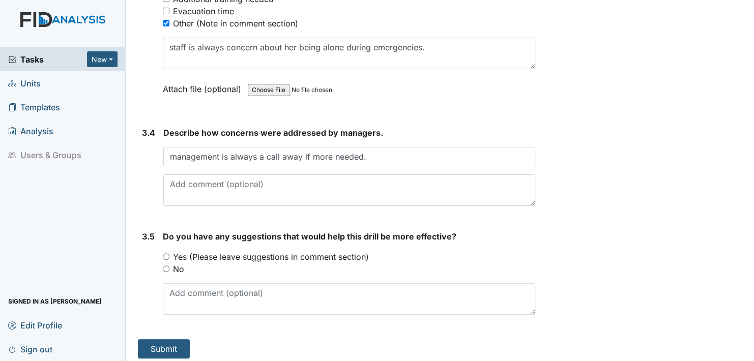
click at [167, 266] on input "No" at bounding box center [166, 269] width 7 height 7
radio input "true"
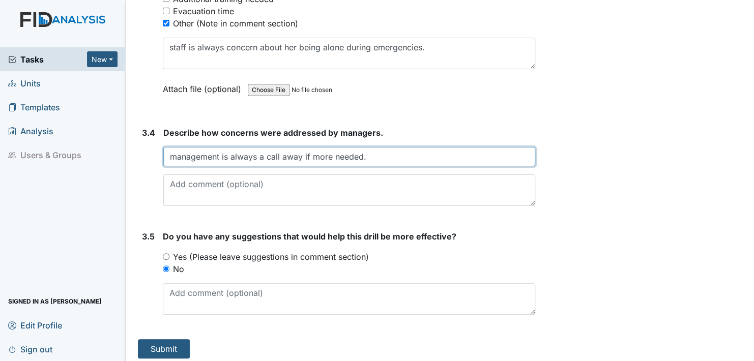
click at [331, 152] on input "management is always a call away if more needed." at bounding box center [349, 156] width 372 height 19
click at [357, 150] on input "management is always a call away if needed." at bounding box center [349, 156] width 372 height 19
type input "management is always a call away if needed."
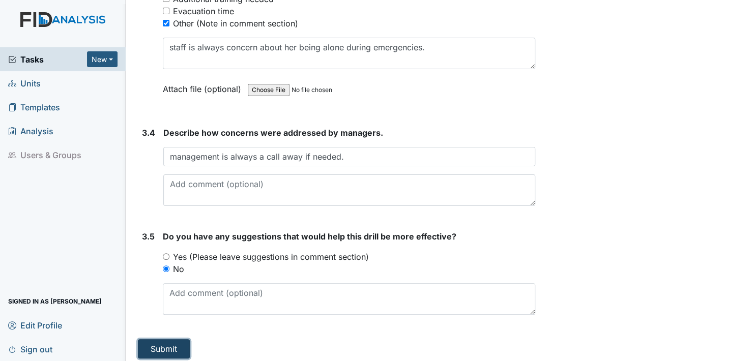
click at [167, 342] on button "Submit" at bounding box center [164, 349] width 52 height 19
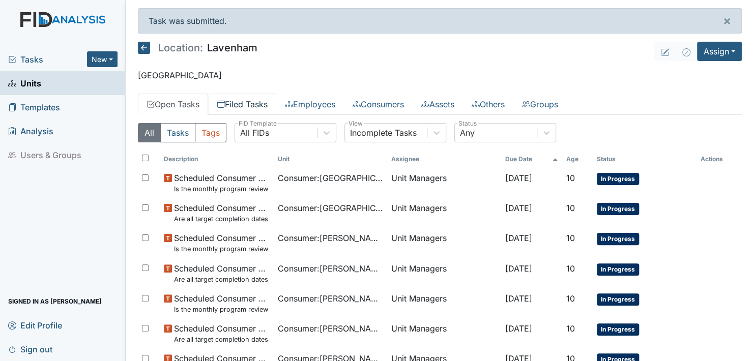
click at [248, 104] on link "Filed Tasks" at bounding box center [242, 104] width 68 height 21
